Goal: Complete application form: Complete application form

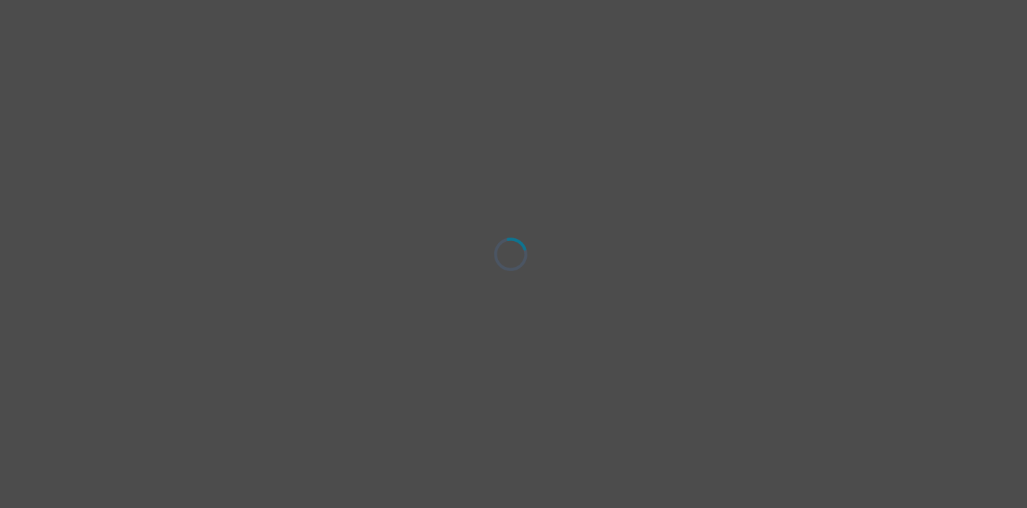
select select "[DEMOGRAPHIC_DATA]"
select select "she/her"
select select "Partnered"
select select "Doctorial degree"
select select "Facebook/Instagram Ads"
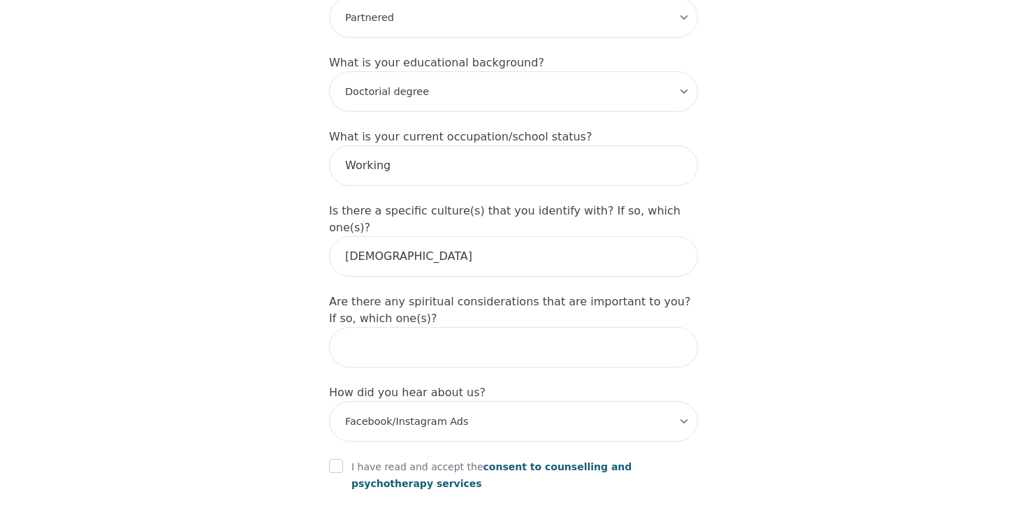
scroll to position [1642, 0]
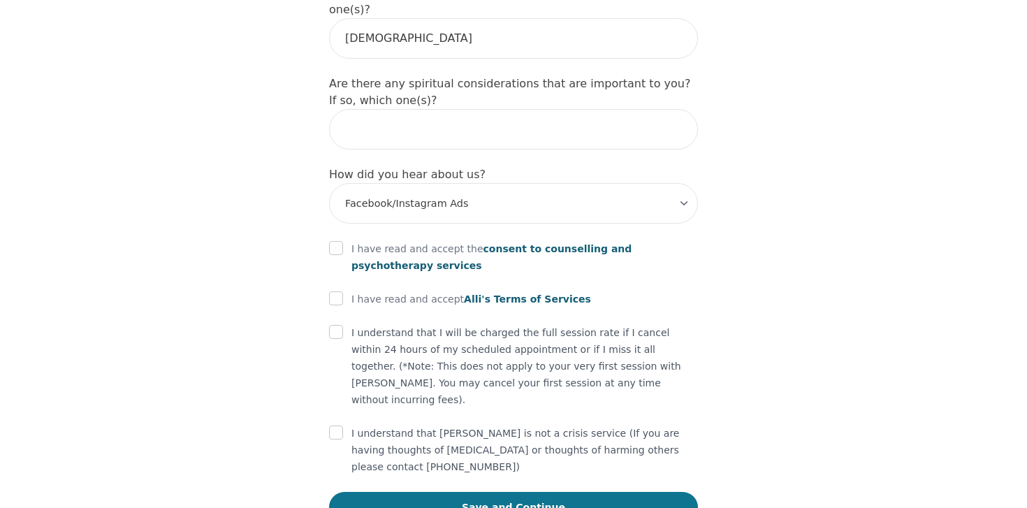
click at [439, 492] on button "Save and Continue" at bounding box center [513, 507] width 369 height 31
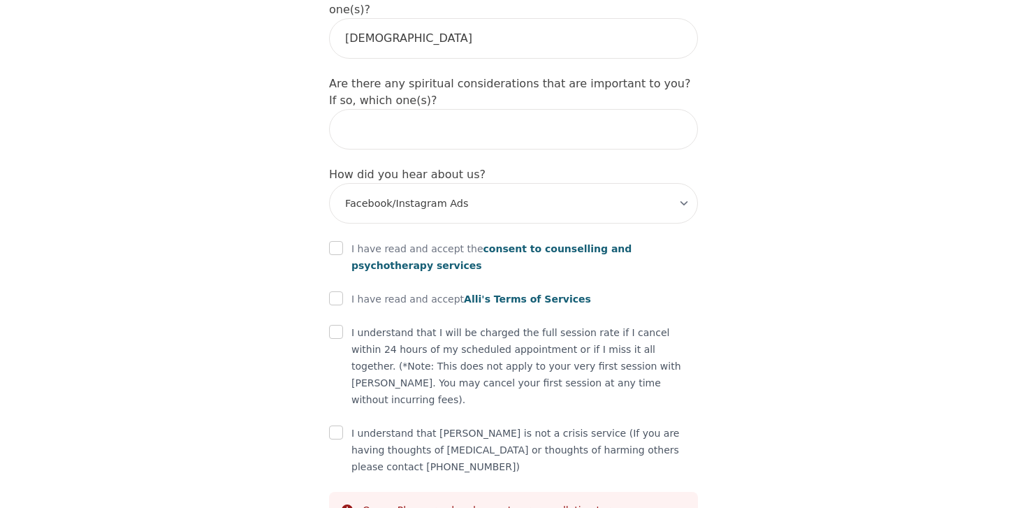
click at [402, 425] on p "I understand that [PERSON_NAME] is not a crisis service (If you are having thou…" at bounding box center [524, 450] width 347 height 50
click at [399, 326] on p "I understand that I will be charged the full session rate if I cancel within 24…" at bounding box center [524, 366] width 347 height 84
click at [343, 324] on div "I understand that I will be charged the full session rate if I cancel within 24…" at bounding box center [513, 366] width 369 height 84
click at [336, 291] on input "checkbox" at bounding box center [336, 298] width 14 height 14
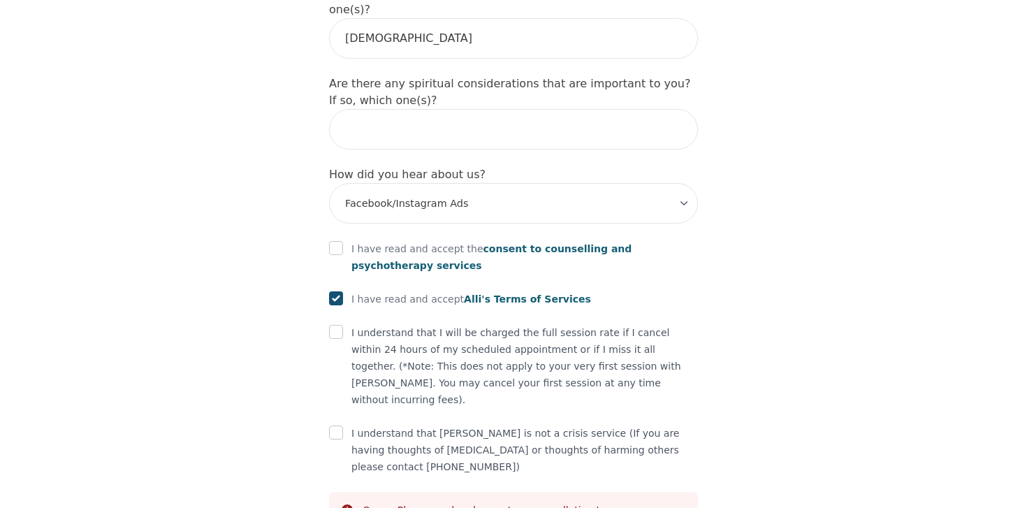
checkbox input "true"
click at [337, 240] on div "I have read and accept the consent to counselling and [MEDICAL_DATA] services" at bounding box center [513, 257] width 369 height 34
click at [337, 240] on div at bounding box center [336, 248] width 14 height 17
click at [341, 241] on input "checkbox" at bounding box center [336, 248] width 14 height 14
checkbox input "true"
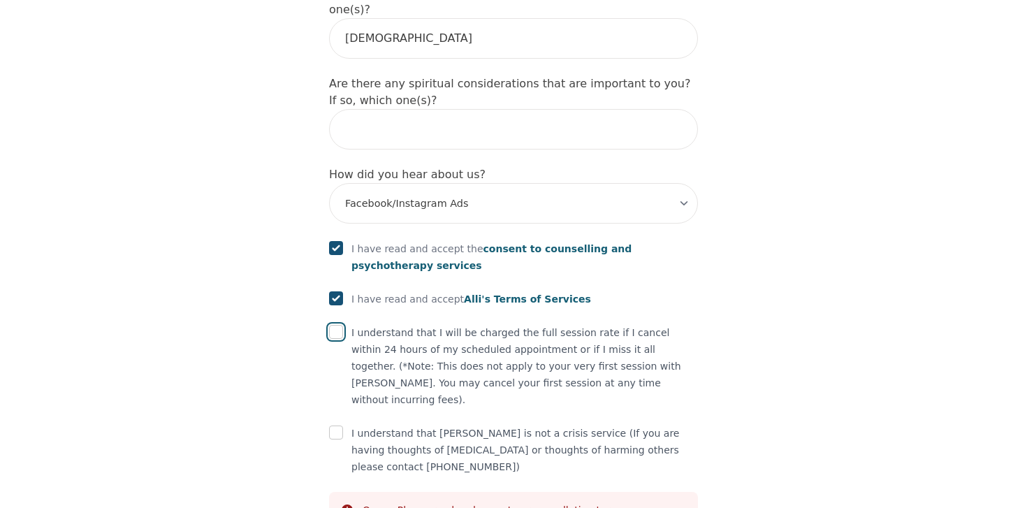
click at [338, 325] on input "checkbox" at bounding box center [336, 332] width 14 height 14
checkbox input "true"
click at [336, 426] on input "checkbox" at bounding box center [336, 433] width 14 height 14
checkbox input "true"
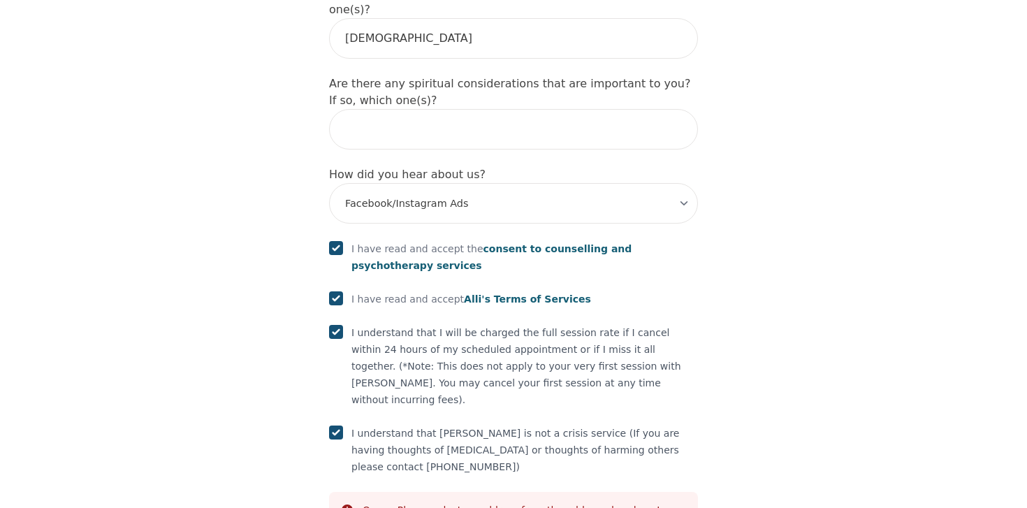
scroll to position [1695, 0]
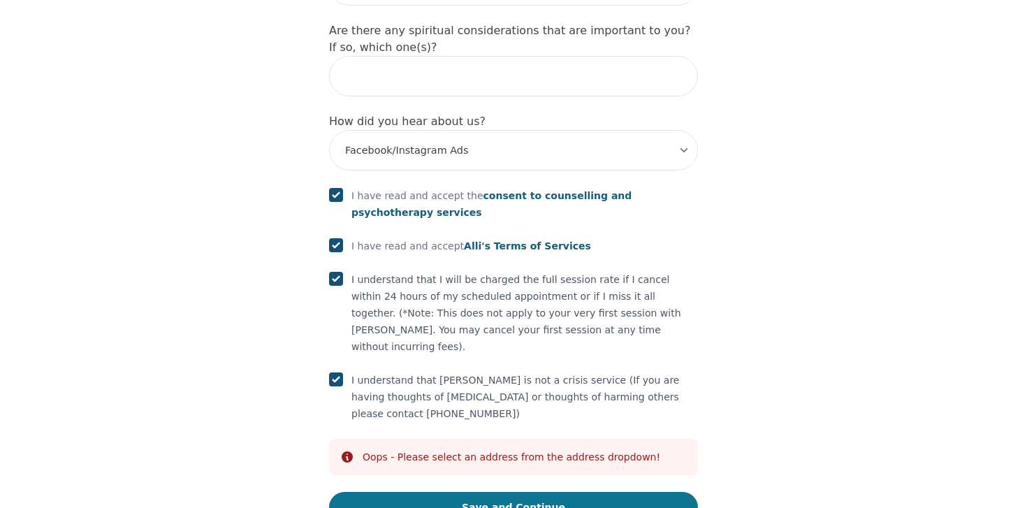
click at [487, 492] on button "Save and Continue" at bounding box center [513, 507] width 369 height 31
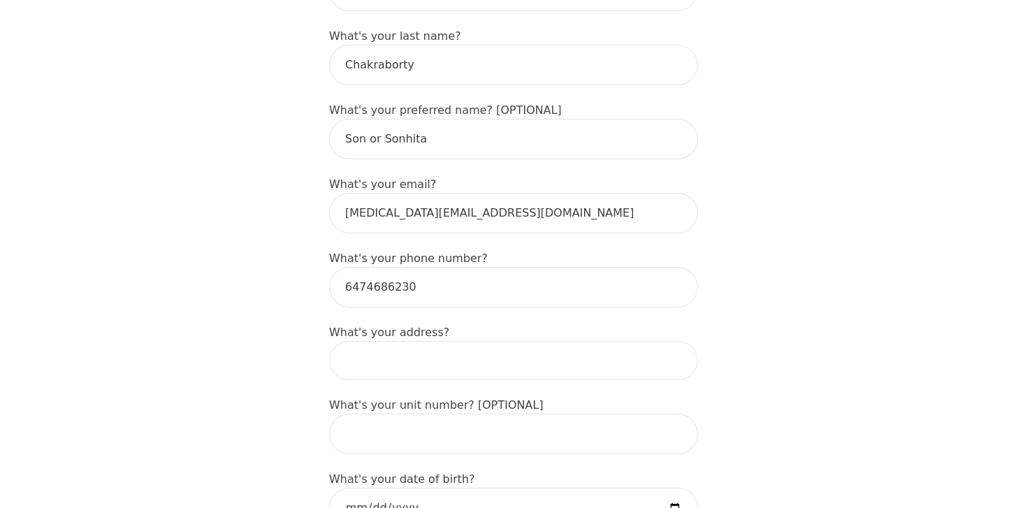
scroll to position [318, 0]
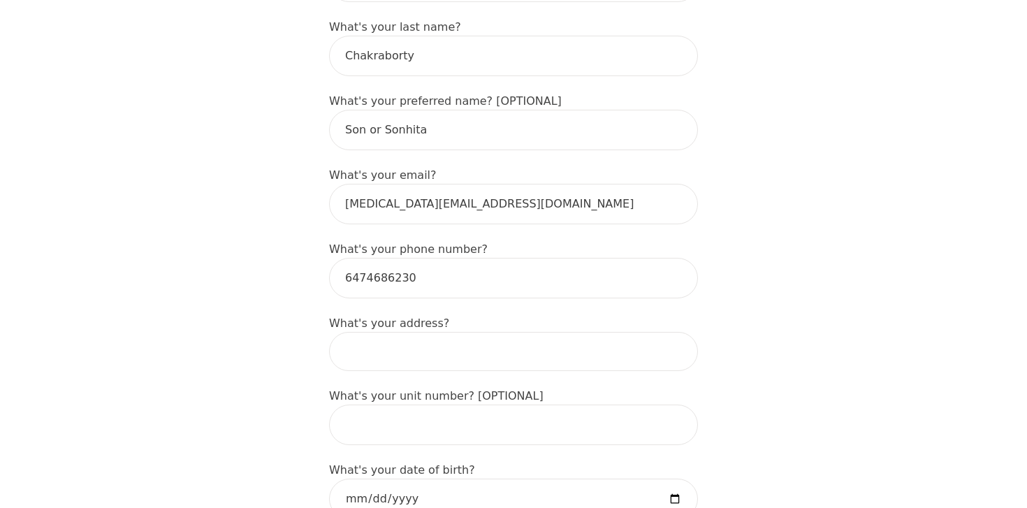
click at [465, 367] on input at bounding box center [513, 351] width 369 height 39
type input "[STREET_ADDRESS]"
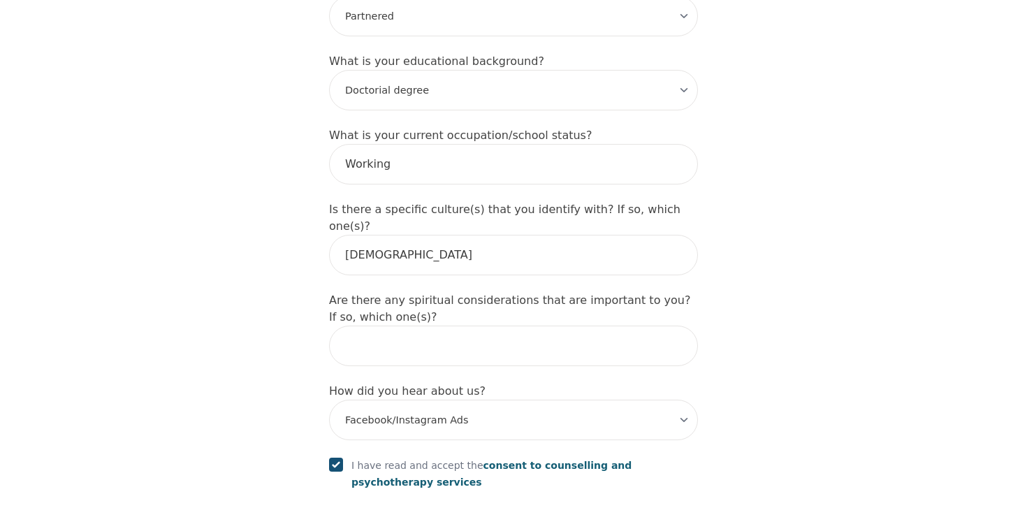
scroll to position [1695, 0]
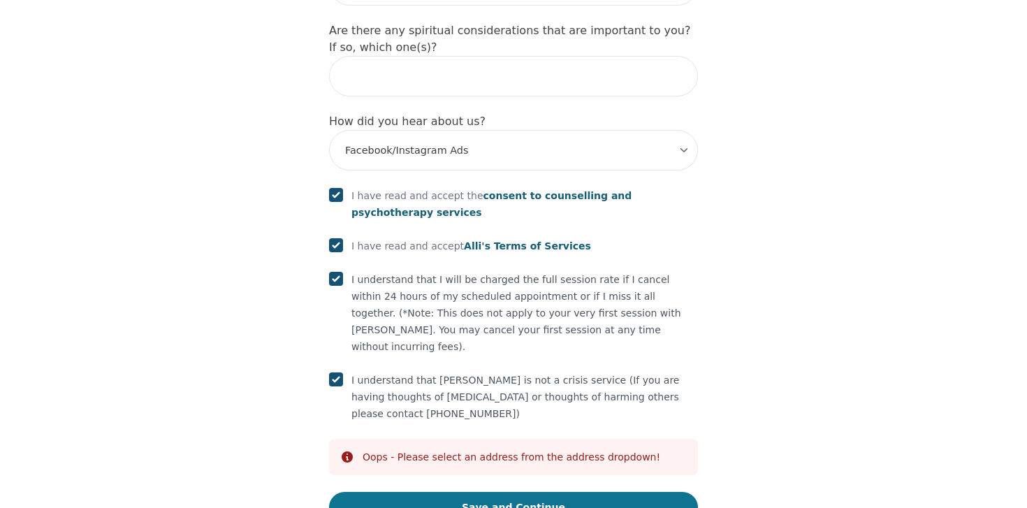
click at [471, 492] on button "Save and Continue" at bounding box center [513, 507] width 369 height 31
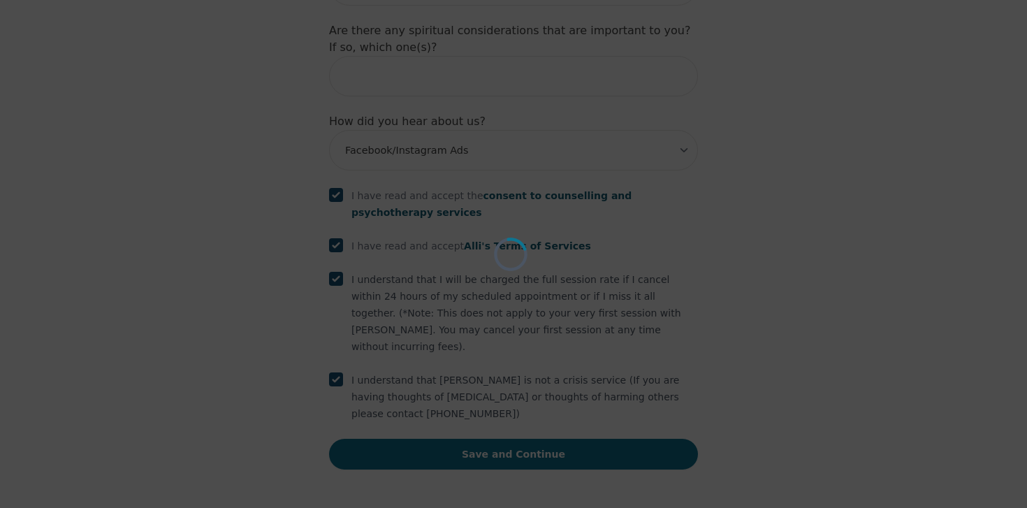
scroll to position [1642, 0]
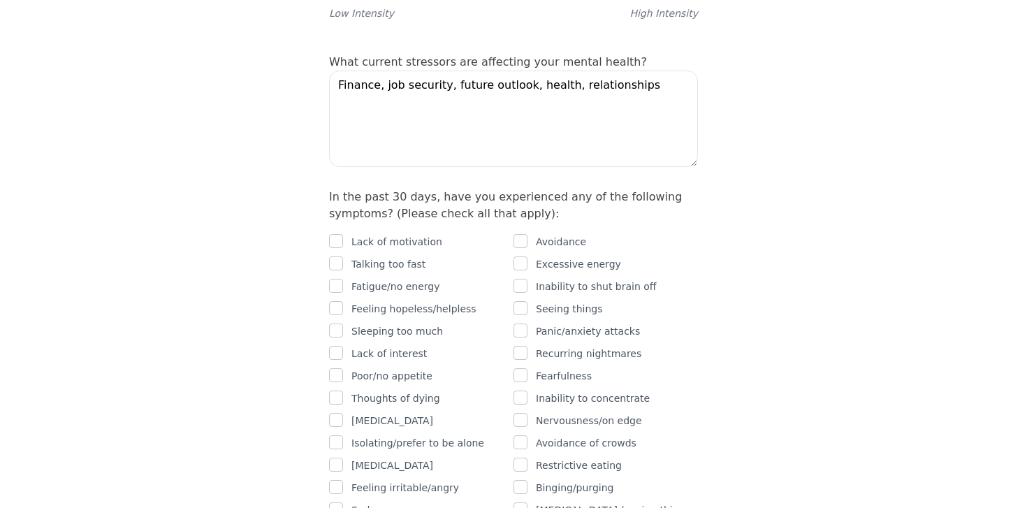
scroll to position [766, 0]
click at [338, 221] on div "Lack of motivation Talking too fast Fatigue/no energy Feeling hopeless/helpless…" at bounding box center [513, 425] width 369 height 408
click at [393, 232] on p "Lack of motivation" at bounding box center [396, 240] width 91 height 17
click at [335, 233] on input "checkbox" at bounding box center [336, 240] width 14 height 14
checkbox input "true"
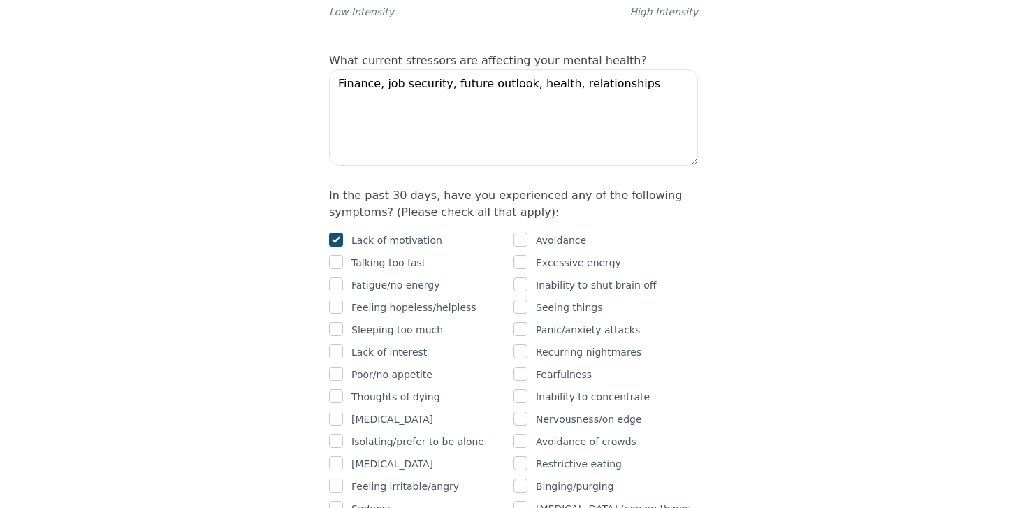
click at [549, 232] on p "Avoidance" at bounding box center [561, 240] width 50 height 17
click at [523, 233] on input "checkbox" at bounding box center [521, 240] width 14 height 14
checkbox input "true"
click at [523, 277] on input "checkbox" at bounding box center [521, 284] width 14 height 14
checkbox input "true"
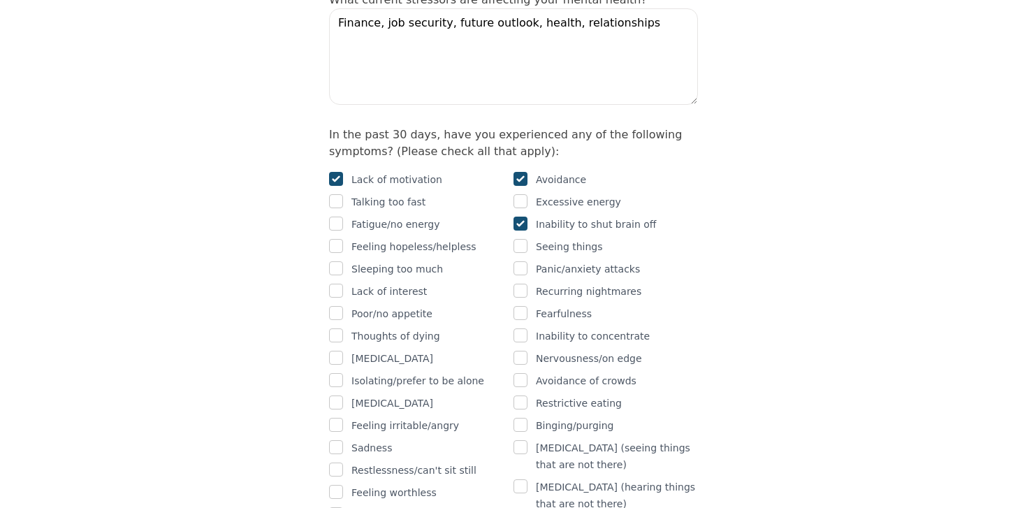
scroll to position [827, 0]
click at [523, 305] on input "checkbox" at bounding box center [521, 312] width 14 height 14
checkbox input "true"
click at [521, 350] on input "checkbox" at bounding box center [521, 357] width 14 height 14
checkbox input "true"
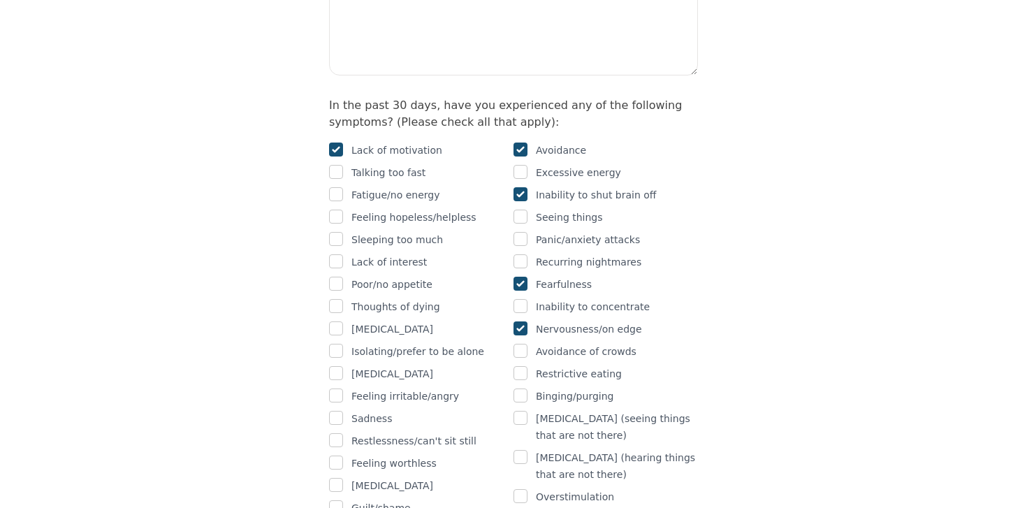
scroll to position [862, 0]
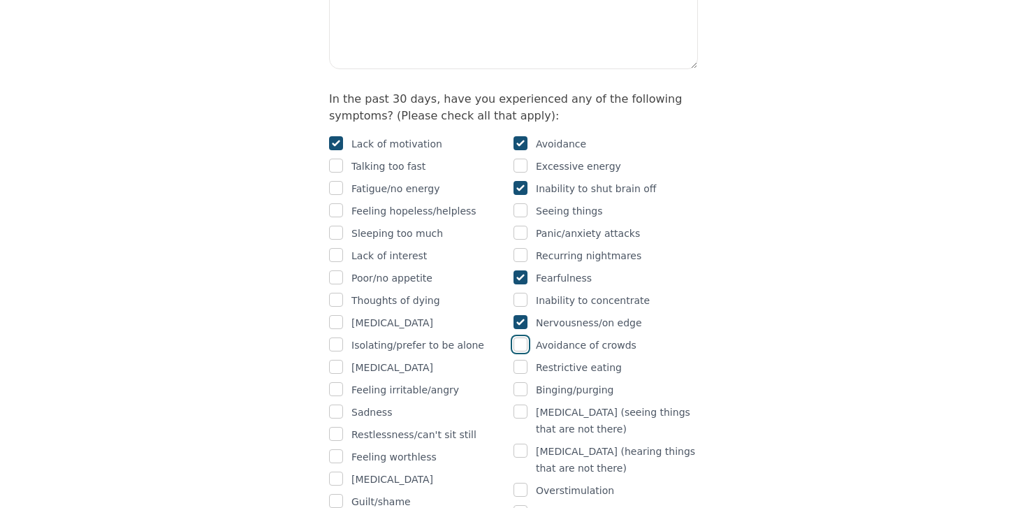
click at [521, 337] on input "checkbox" at bounding box center [521, 344] width 14 height 14
checkbox input "true"
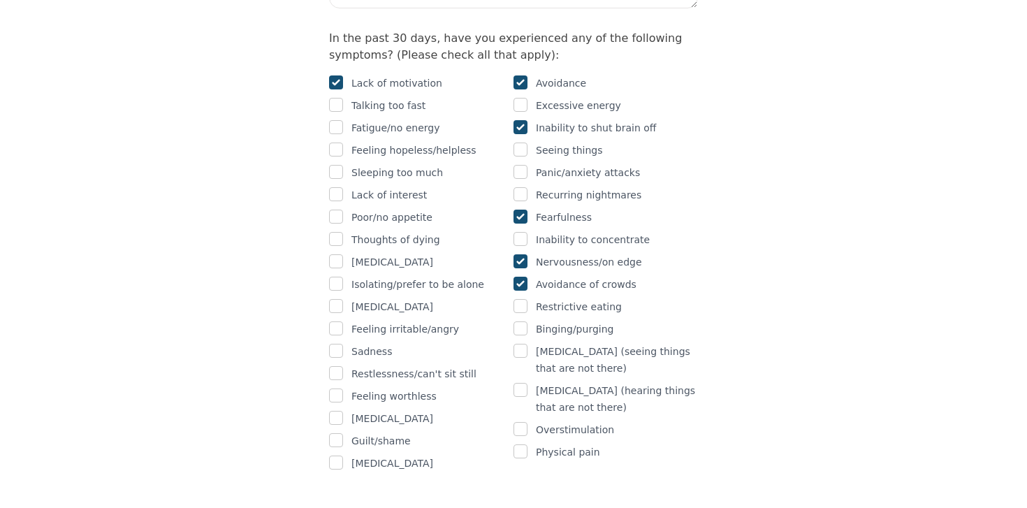
scroll to position [926, 0]
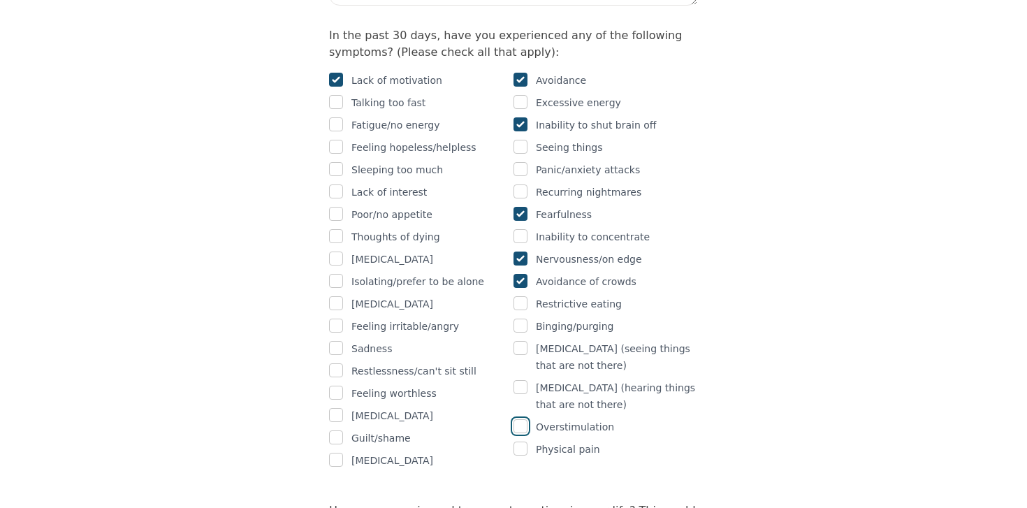
click at [526, 419] on input "checkbox" at bounding box center [521, 426] width 14 height 14
checkbox input "true"
click at [338, 117] on input "checkbox" at bounding box center [336, 124] width 14 height 14
checkbox input "true"
click at [337, 140] on input "checkbox" at bounding box center [336, 147] width 14 height 14
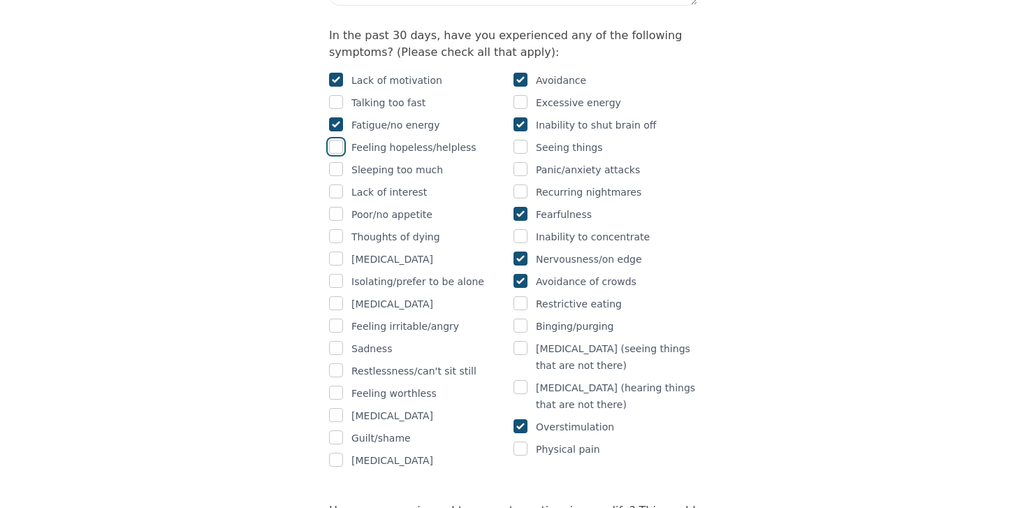
checkbox input "true"
click at [338, 184] on input "checkbox" at bounding box center [336, 191] width 14 height 14
checkbox input "true"
click at [332, 213] on div "Lack of motivation Talking too fast Fatigue/no energy Feeling hopeless/helpless…" at bounding box center [421, 270] width 184 height 397
click at [332, 252] on input "checkbox" at bounding box center [336, 259] width 14 height 14
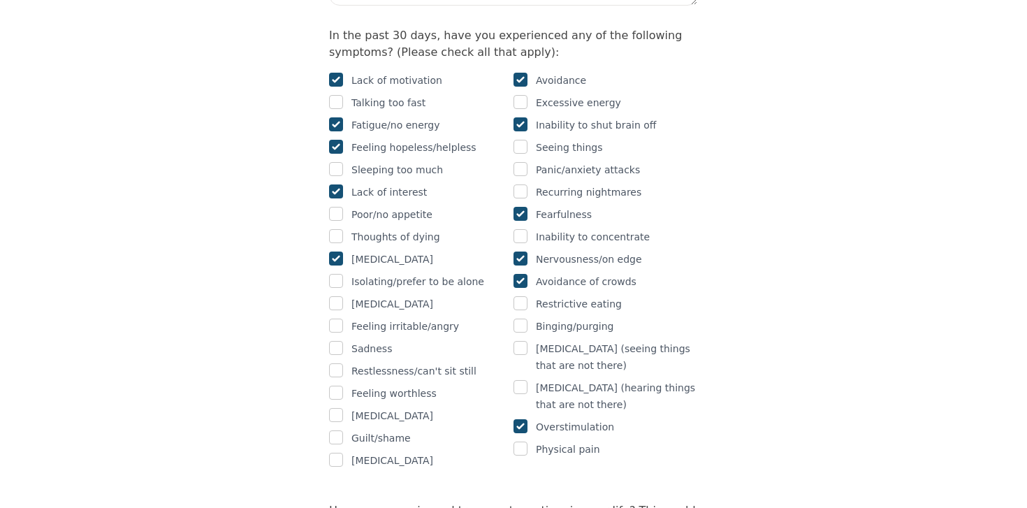
checkbox input "true"
click at [333, 274] on input "checkbox" at bounding box center [336, 281] width 14 height 14
checkbox input "true"
click at [337, 319] on input "checkbox" at bounding box center [336, 326] width 14 height 14
checkbox input "true"
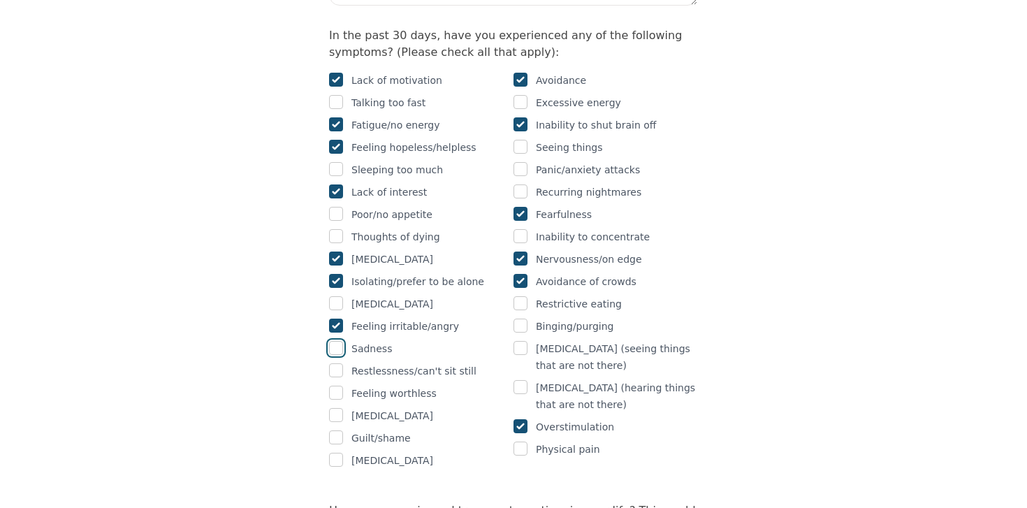
click at [338, 341] on input "checkbox" at bounding box center [336, 348] width 14 height 14
checkbox input "true"
click at [344, 363] on div "Restlessness/can't sit still" at bounding box center [421, 371] width 184 height 17
click at [338, 363] on input "checkbox" at bounding box center [336, 370] width 14 height 14
checkbox input "true"
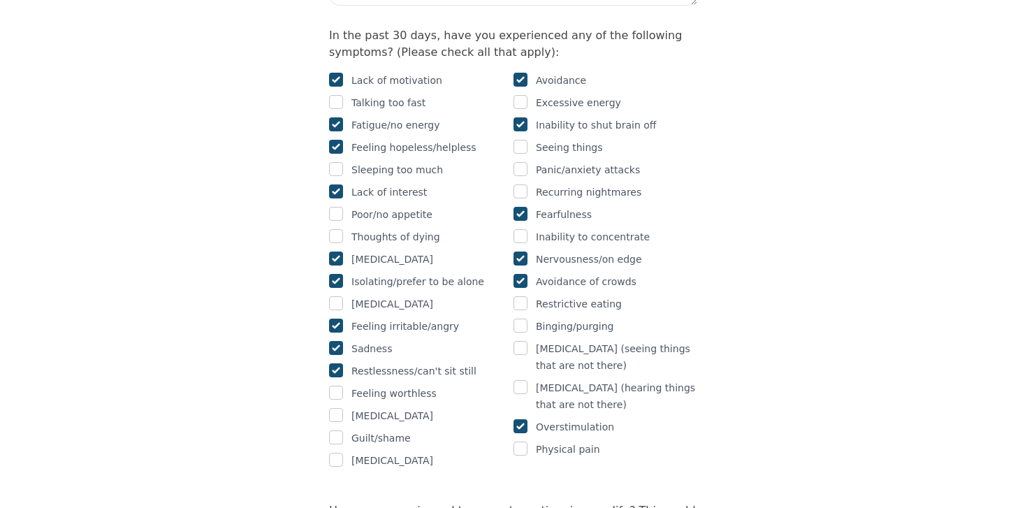
click at [336, 385] on div at bounding box center [336, 393] width 14 height 17
click at [338, 386] on input "checkbox" at bounding box center [336, 393] width 14 height 14
checkbox input "true"
click at [340, 430] on input "checkbox" at bounding box center [336, 437] width 14 height 14
checkbox input "true"
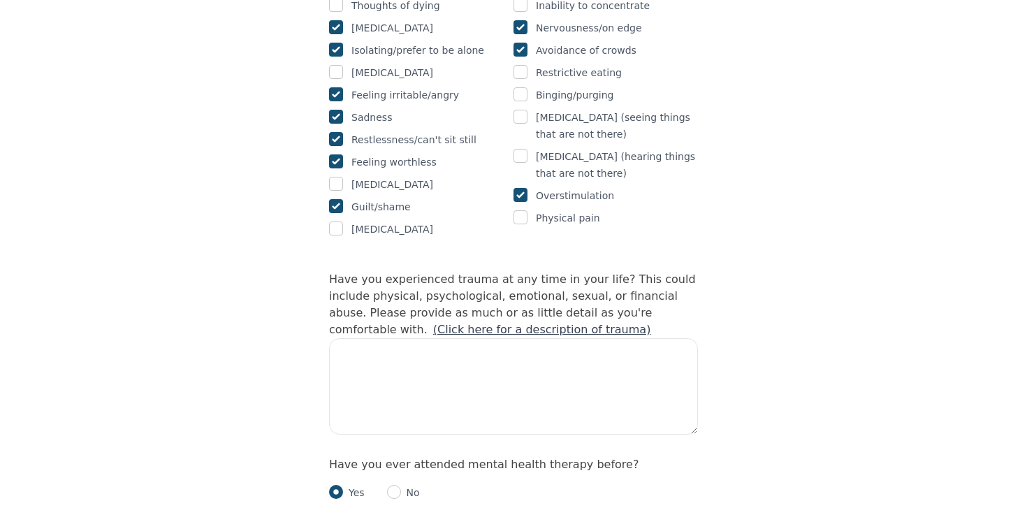
scroll to position [1159, 0]
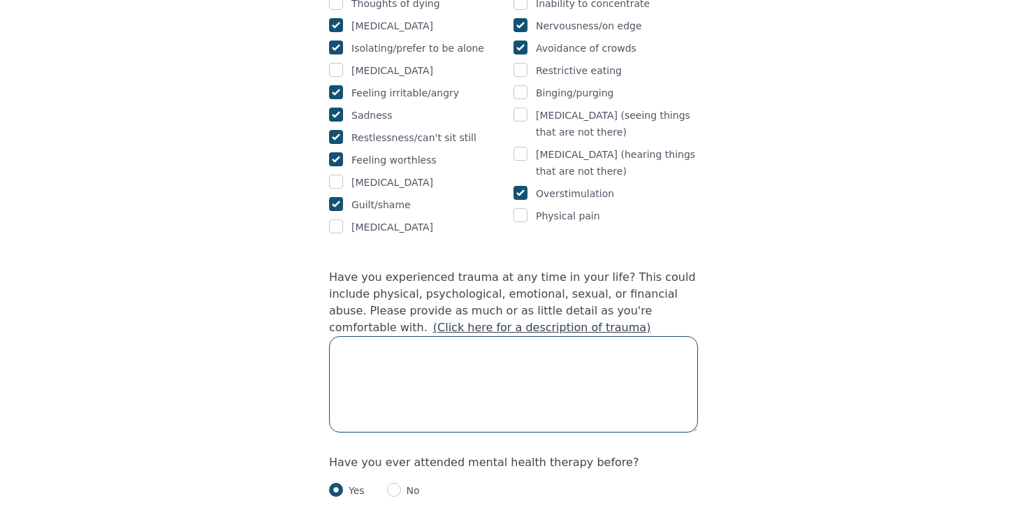
click at [427, 382] on textarea at bounding box center [513, 384] width 369 height 96
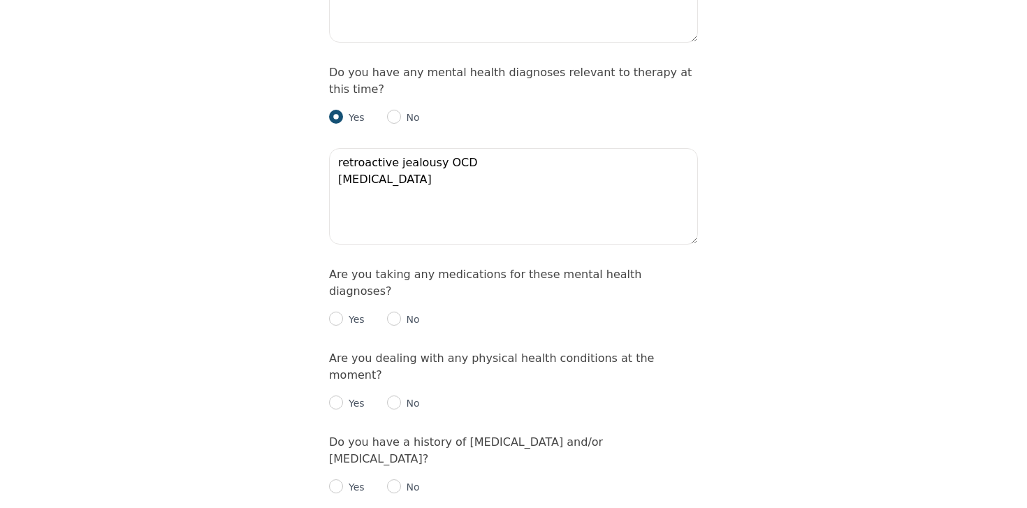
scroll to position [1735, 0]
click at [400, 311] on input "radio" at bounding box center [394, 318] width 14 height 14
radio input "true"
click at [396, 395] on input "radio" at bounding box center [394, 402] width 14 height 14
radio input "true"
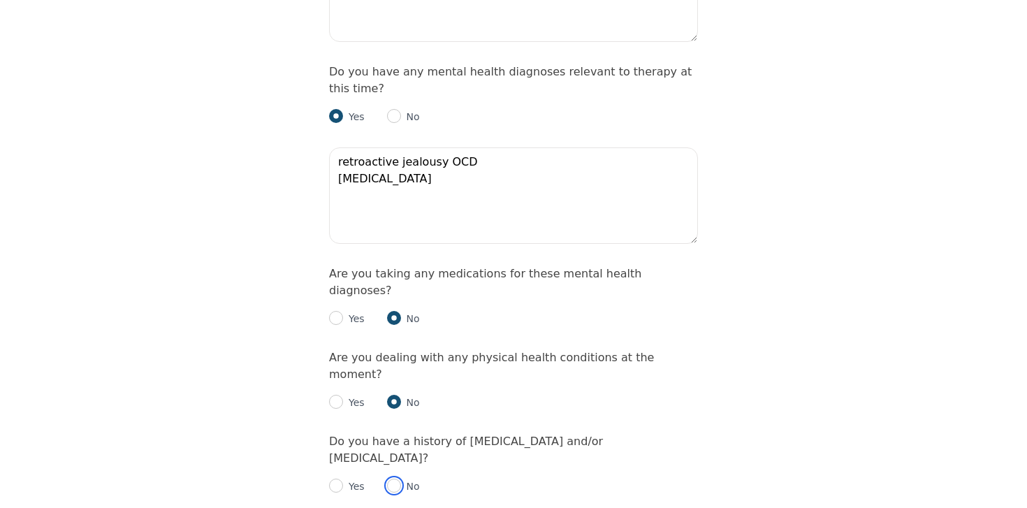
click at [397, 479] on input "radio" at bounding box center [394, 486] width 14 height 14
radio input "true"
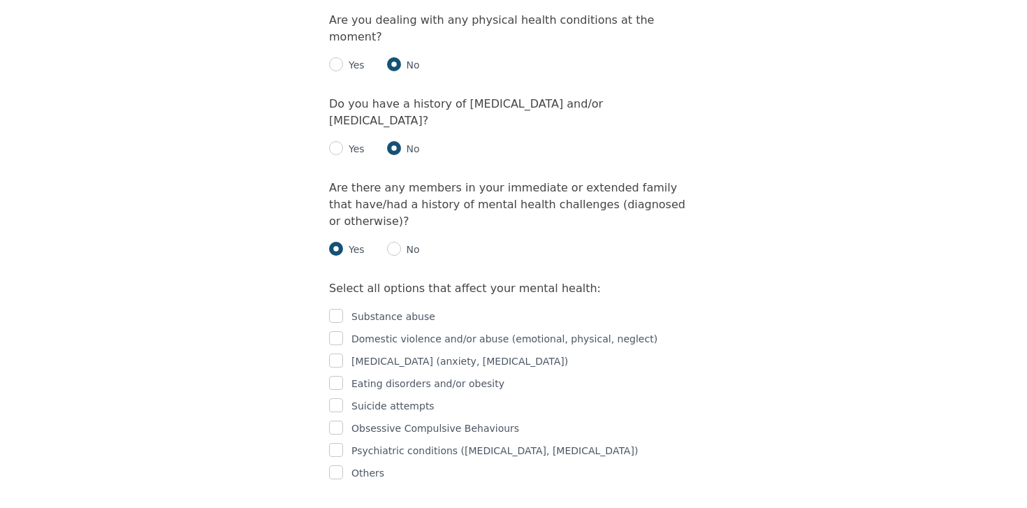
scroll to position [2076, 0]
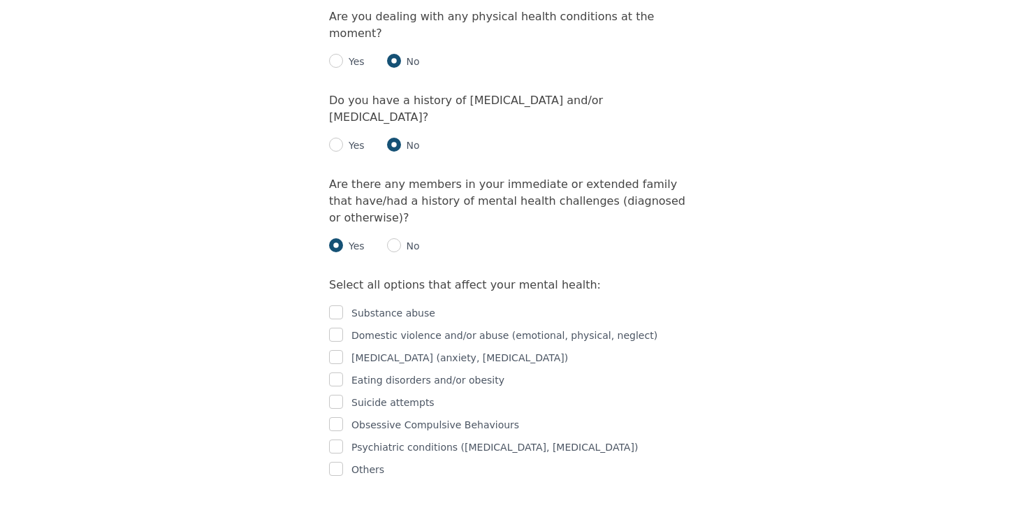
click at [335, 349] on div at bounding box center [336, 357] width 14 height 17
click at [335, 350] on input "checkbox" at bounding box center [336, 357] width 14 height 14
checkbox input "true"
click at [339, 417] on input "checkbox" at bounding box center [336, 424] width 14 height 14
checkbox input "true"
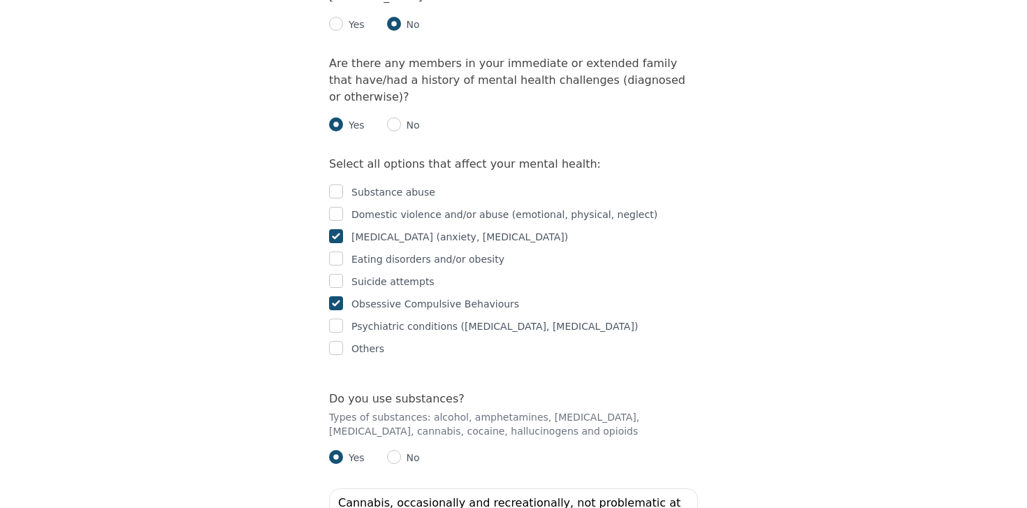
scroll to position [2220, 0]
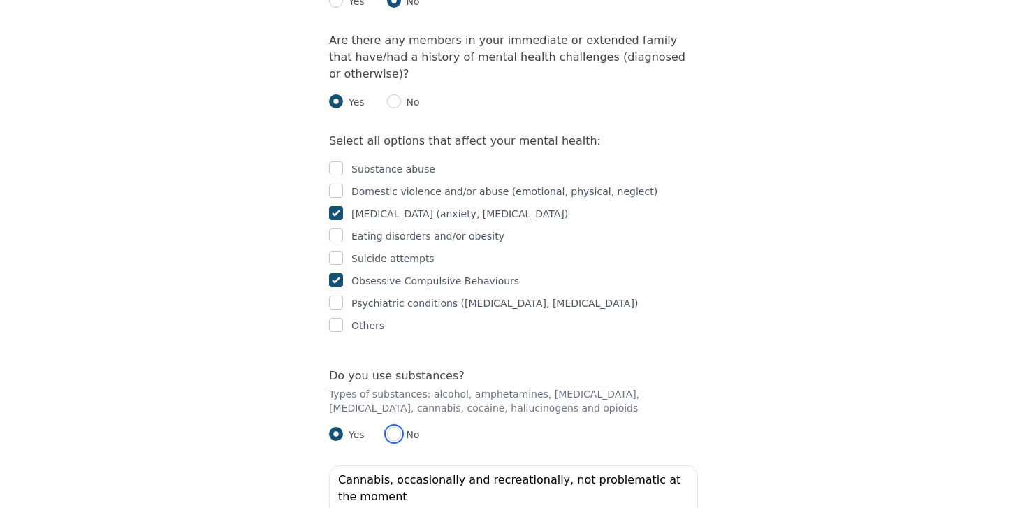
click at [398, 427] on input "radio" at bounding box center [394, 434] width 14 height 14
radio input "true"
radio input "false"
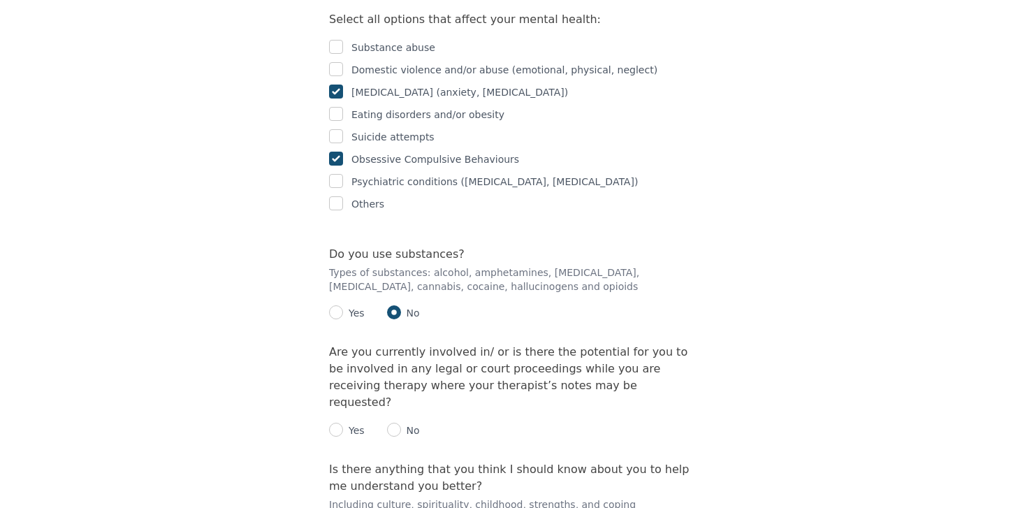
scroll to position [2344, 0]
click at [402, 408] on div "Yes No" at bounding box center [513, 422] width 369 height 28
click at [397, 420] on input "radio" at bounding box center [394, 427] width 14 height 14
radio input "true"
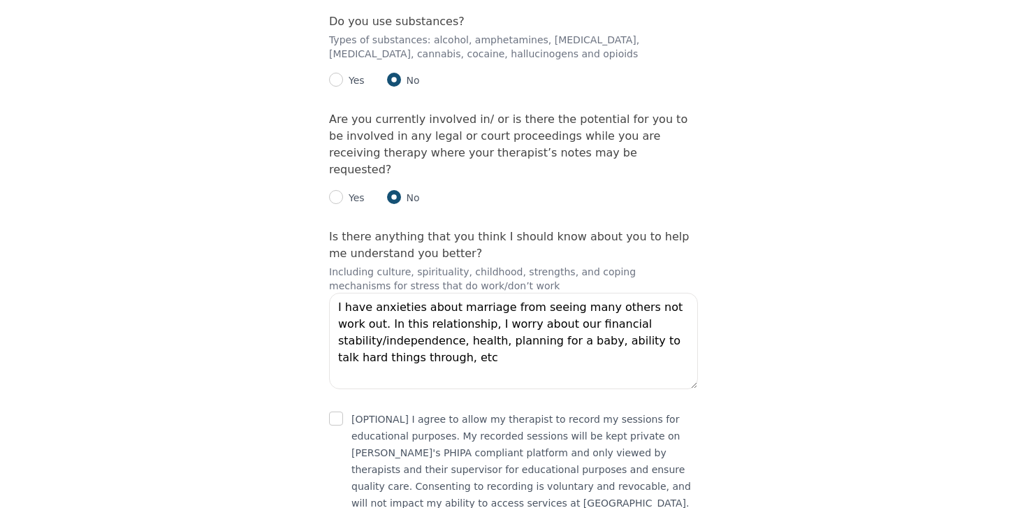
scroll to position [2575, 0]
click at [343, 410] on div "[OPTIONAL] I agree to allow my therapist to record my sessions for educational …" at bounding box center [513, 460] width 369 height 101
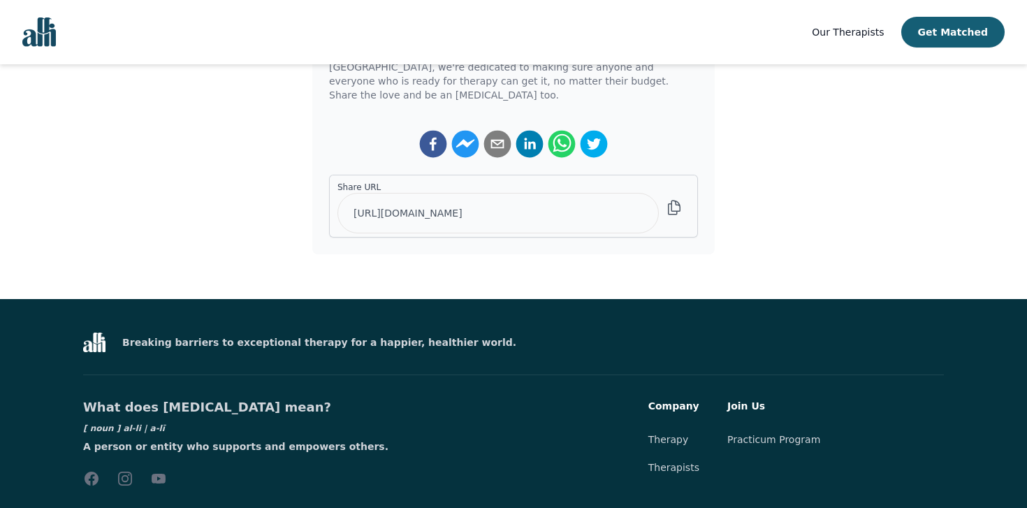
scroll to position [420, 0]
